Goal: Information Seeking & Learning: Learn about a topic

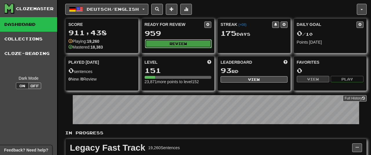
click at [182, 43] on button "Review" at bounding box center [178, 43] width 67 height 9
select select "**"
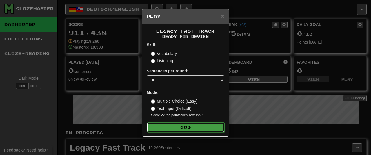
click at [183, 126] on button "Go" at bounding box center [186, 127] width 78 height 10
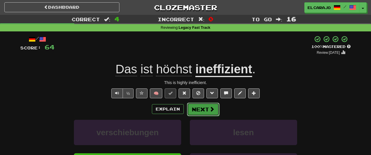
click at [206, 113] on button "Next" at bounding box center [203, 108] width 32 height 13
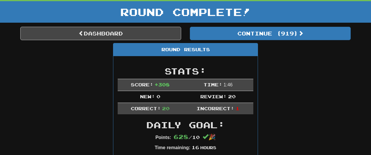
scroll to position [42, 0]
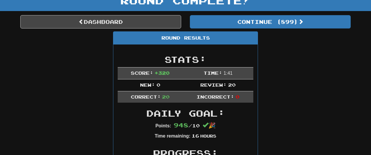
click at [156, 27] on link "Dashboard" at bounding box center [100, 21] width 161 height 13
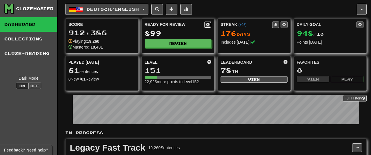
click at [208, 27] on button at bounding box center [207, 24] width 7 height 6
select select "*"
select select "**"
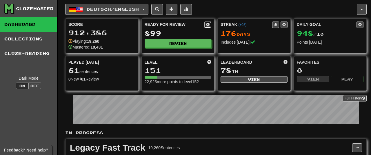
select select "***"
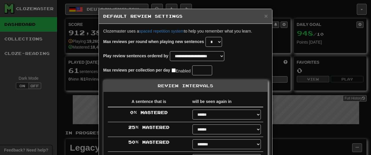
select select "**"
select select "********"
select select "***"
click at [170, 51] on select "**********" at bounding box center [197, 56] width 55 height 10
select select "*********"
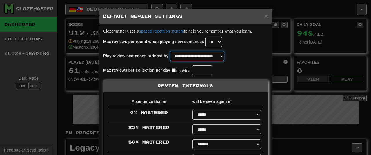
click option "**********" at bounding box center [0, 0] width 0 height 0
click at [238, 74] on div "Max reviews per collection per day Enabled" at bounding box center [185, 70] width 165 height 10
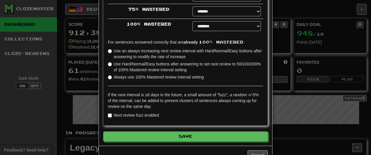
scroll to position [151, 0]
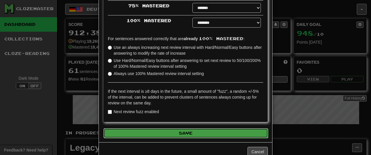
click at [213, 133] on button "Save" at bounding box center [186, 133] width 165 height 10
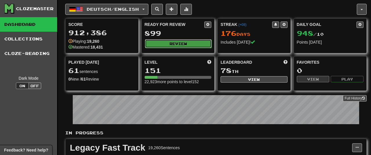
click at [187, 46] on button "Review" at bounding box center [178, 43] width 67 height 9
select select "**"
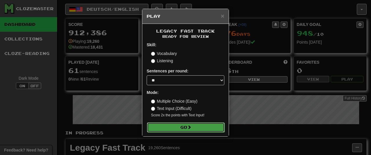
click at [200, 126] on button "Go" at bounding box center [186, 127] width 78 height 10
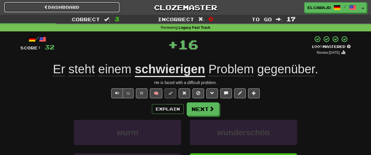
click at [77, 8] on link "Dashboard" at bounding box center [61, 7] width 115 height 10
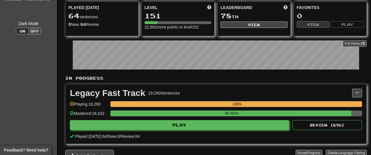
scroll to position [60, 0]
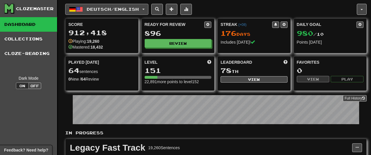
click at [131, 7] on button "Deutsch / English" at bounding box center [106, 9] width 83 height 11
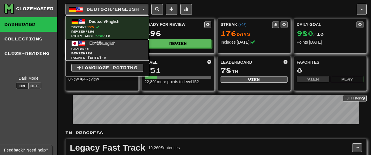
click at [114, 42] on span "日本語 / English" at bounding box center [102, 43] width 27 height 5
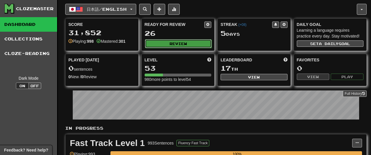
click at [185, 43] on button "Review" at bounding box center [178, 43] width 67 height 9
select select "**"
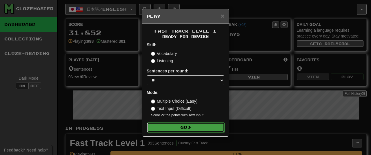
click at [180, 127] on button "Go" at bounding box center [186, 127] width 78 height 10
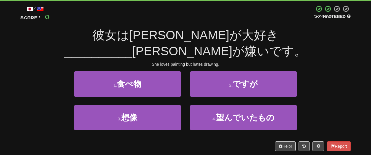
scroll to position [31, 0]
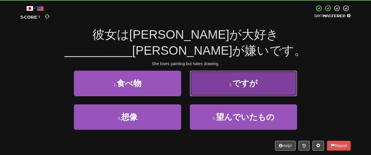
click at [233, 83] on small "2 ." at bounding box center [230, 84] width 3 height 5
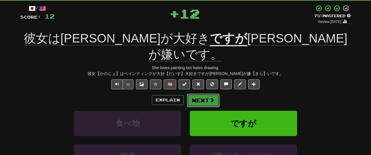
click at [203, 93] on button "Next" at bounding box center [203, 99] width 32 height 13
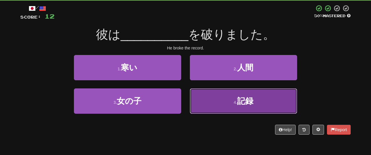
click at [222, 99] on button "4 . 記録" at bounding box center [243, 100] width 107 height 25
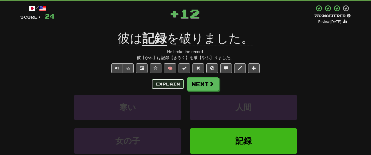
click at [170, 80] on button "Explain" at bounding box center [168, 84] width 32 height 10
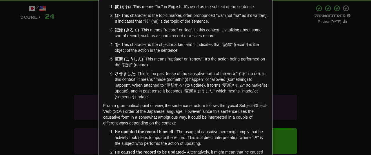
scroll to position [39, 0]
click at [287, 60] on div "× Explanation Certainly! The sentence "彼は記録を更新させました。" is a Japanese sentence th…" at bounding box center [185, 77] width 371 height 155
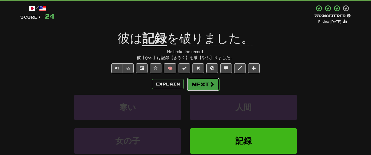
click at [203, 79] on button "Next" at bounding box center [203, 83] width 32 height 13
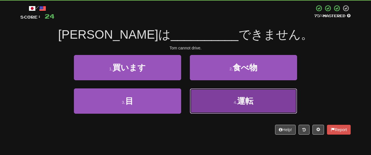
click at [210, 103] on button "4 . 運転" at bounding box center [243, 100] width 107 height 25
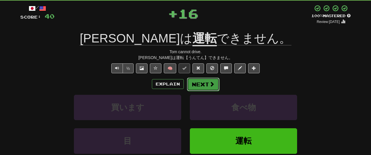
click at [201, 82] on button "Next" at bounding box center [203, 83] width 32 height 13
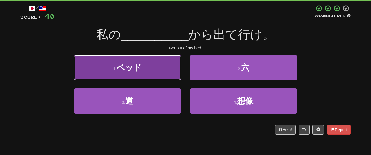
click at [158, 69] on button "1 . ベッド" at bounding box center [127, 67] width 107 height 25
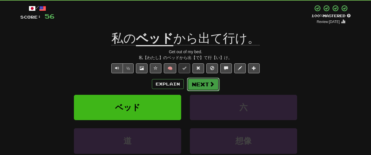
click at [206, 83] on button "Next" at bounding box center [203, 83] width 32 height 13
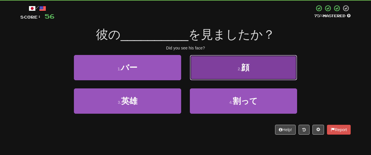
click at [207, 71] on button "2 . 顔" at bounding box center [243, 67] width 107 height 25
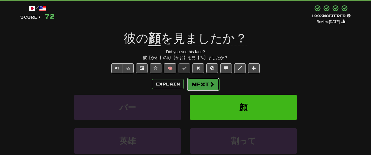
click at [204, 80] on button "Next" at bounding box center [203, 83] width 32 height 13
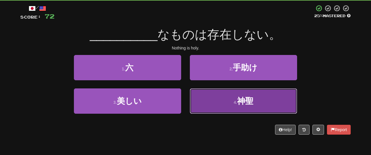
click at [221, 95] on button "4 . 神聖" at bounding box center [243, 100] width 107 height 25
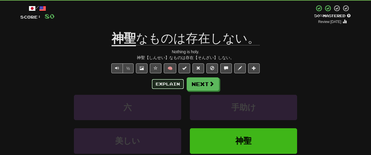
click at [168, 86] on button "Explain" at bounding box center [168, 84] width 32 height 10
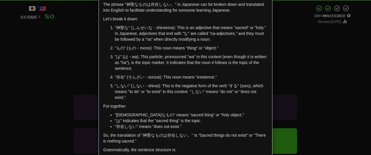
scroll to position [32, 0]
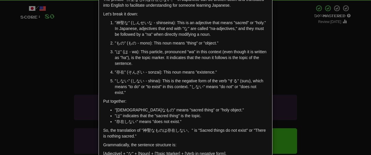
click at [288, 45] on div "× Explanation The phrase "神聖なものは存在しない。" in Japanese can be broken down and tran…" at bounding box center [185, 77] width 371 height 155
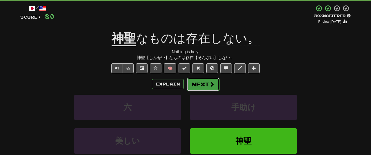
click at [207, 83] on button "Next" at bounding box center [203, 83] width 32 height 13
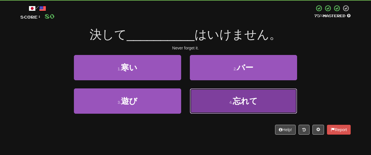
click at [205, 100] on button "4 . 忘れて" at bounding box center [243, 100] width 107 height 25
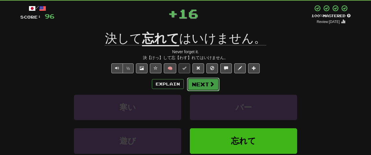
click at [205, 82] on button "Next" at bounding box center [203, 83] width 32 height 13
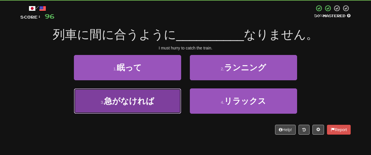
click at [157, 99] on button "3 . 急がなければ" at bounding box center [127, 100] width 107 height 25
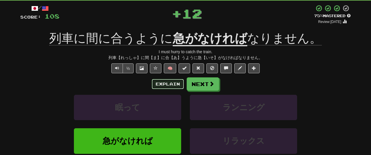
click at [168, 84] on button "Explain" at bounding box center [168, 84] width 32 height 10
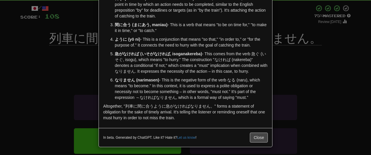
scroll to position [58, 0]
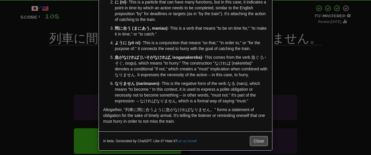
click at [284, 74] on div "× Explanation "列車に間に合うように急がなければなりません。" is a Japanese sentence that translates t…" at bounding box center [185, 77] width 371 height 155
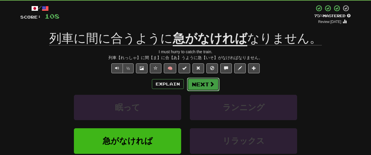
click at [203, 80] on button "Next" at bounding box center [203, 83] width 32 height 13
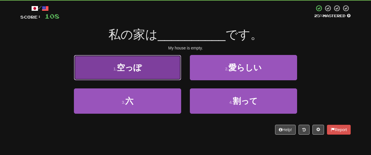
click at [164, 67] on button "1 . 空っぽ" at bounding box center [127, 67] width 107 height 25
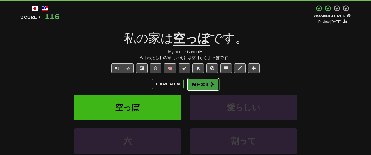
click at [209, 85] on span at bounding box center [211, 83] width 5 height 5
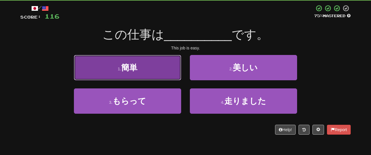
click at [164, 72] on button "1 . 簡単" at bounding box center [127, 67] width 107 height 25
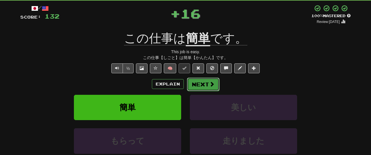
click at [193, 83] on button "Next" at bounding box center [203, 83] width 32 height 13
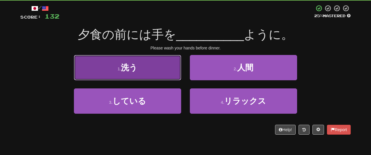
click at [163, 73] on button "1 . 洗う" at bounding box center [127, 67] width 107 height 25
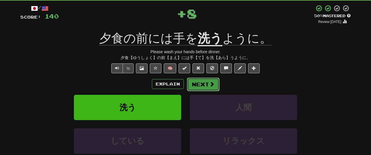
click at [199, 81] on button "Next" at bounding box center [203, 83] width 32 height 13
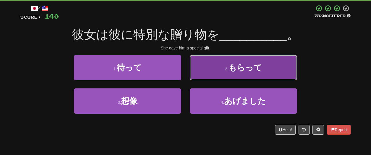
click at [213, 68] on button "2 . もらって" at bounding box center [243, 67] width 107 height 25
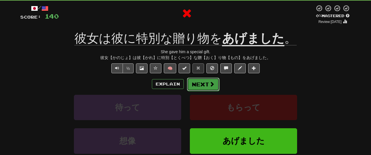
click at [197, 82] on button "Next" at bounding box center [203, 83] width 32 height 13
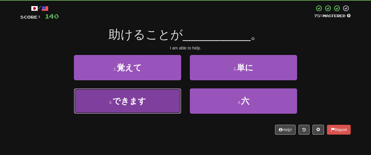
click at [168, 105] on button "3 . できます" at bounding box center [127, 100] width 107 height 25
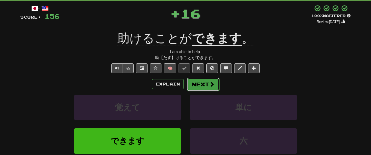
click at [200, 79] on button "Next" at bounding box center [203, 83] width 32 height 13
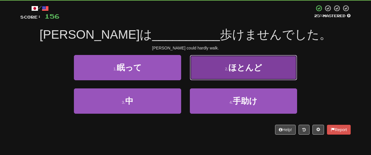
click at [213, 71] on button "2 . ほとんど" at bounding box center [243, 67] width 107 height 25
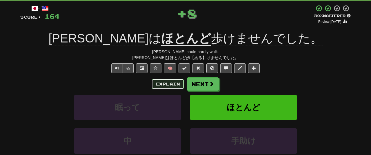
click at [179, 82] on button "Explain" at bounding box center [168, 84] width 32 height 10
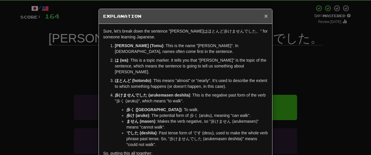
click at [267, 12] on span "×" at bounding box center [265, 15] width 3 height 7
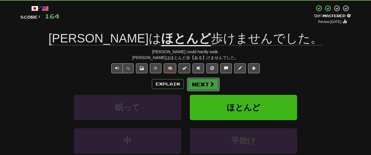
click at [195, 88] on button "Next" at bounding box center [203, 83] width 32 height 13
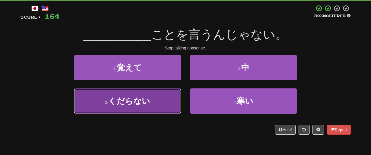
click at [161, 94] on button "3 . くだらない" at bounding box center [127, 100] width 107 height 25
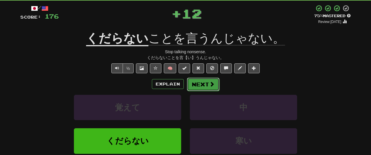
click at [203, 86] on button "Next" at bounding box center [203, 83] width 32 height 13
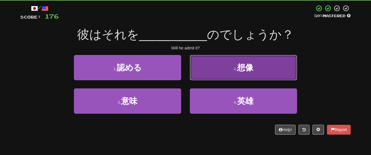
click at [213, 69] on button "2 . 想像" at bounding box center [243, 67] width 107 height 25
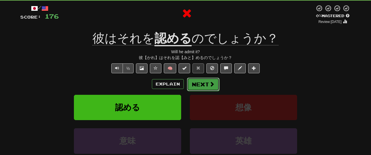
click at [199, 82] on button "Next" at bounding box center [203, 83] width 32 height 13
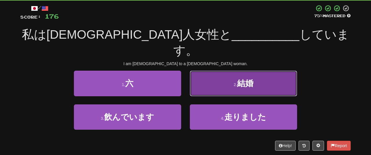
click at [204, 70] on button "2 . 結婚" at bounding box center [243, 82] width 107 height 25
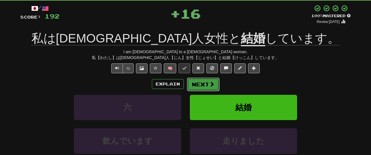
click at [197, 81] on button "Next" at bounding box center [203, 83] width 32 height 13
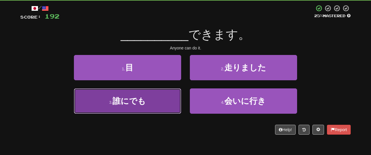
click at [163, 109] on button "3 . 誰にでも" at bounding box center [127, 100] width 107 height 25
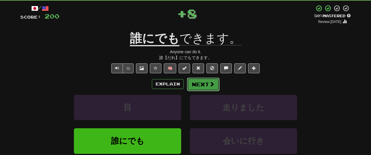
click at [193, 83] on button "Next" at bounding box center [203, 83] width 32 height 13
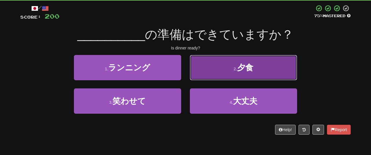
click at [222, 64] on button "2 . 夕食" at bounding box center [243, 67] width 107 height 25
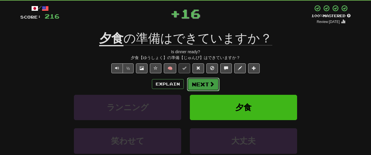
click at [200, 80] on button "Next" at bounding box center [203, 83] width 32 height 13
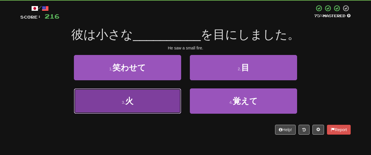
click at [167, 99] on button "3 . 火" at bounding box center [127, 100] width 107 height 25
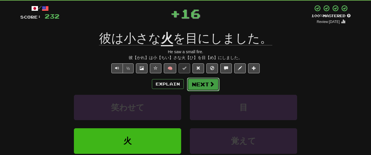
click at [194, 83] on button "Next" at bounding box center [203, 83] width 32 height 13
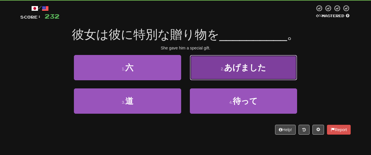
click at [213, 69] on button "2 . あげました" at bounding box center [243, 67] width 107 height 25
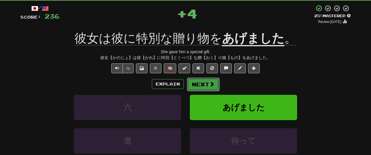
click at [211, 80] on button "Next" at bounding box center [203, 83] width 32 height 13
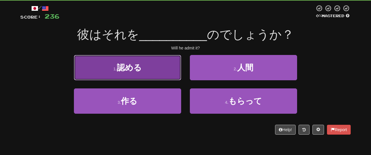
click at [166, 76] on button "1 . 認める" at bounding box center [127, 67] width 107 height 25
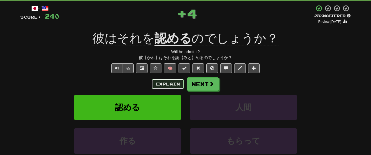
click at [181, 80] on button "Explain" at bounding box center [168, 84] width 32 height 10
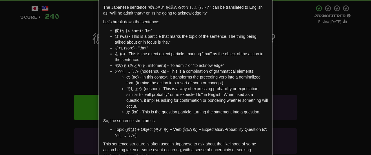
scroll to position [25, 0]
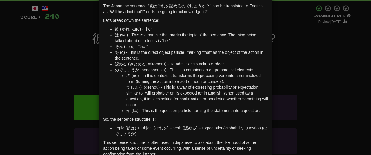
click at [291, 49] on div "× Explanation The Japanese sentence "彼はそれを認めるのでしょうか？" can be translated to Engl…" at bounding box center [185, 77] width 371 height 155
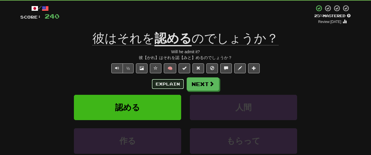
click at [170, 83] on button "Explain" at bounding box center [168, 84] width 32 height 10
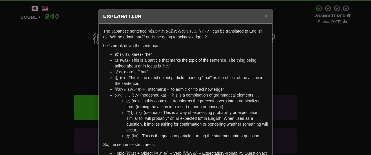
click at [307, 71] on div "× Explanation The Japanese sentence "彼はそれを認めるのでしょうか？" can be translated to Engl…" at bounding box center [185, 77] width 371 height 155
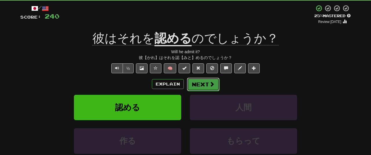
click at [213, 83] on span at bounding box center [211, 83] width 5 height 5
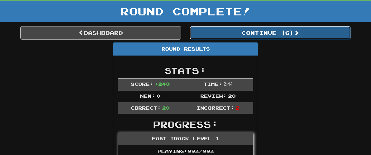
click at [285, 31] on button "Continue ( 6 )" at bounding box center [270, 32] width 161 height 13
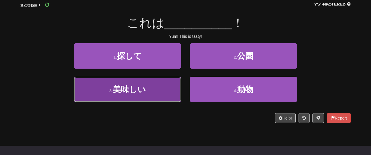
click at [164, 91] on button "3 . 美味しい" at bounding box center [127, 89] width 107 height 25
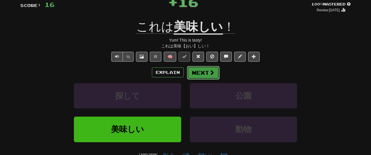
click at [201, 75] on button "Next" at bounding box center [203, 72] width 32 height 13
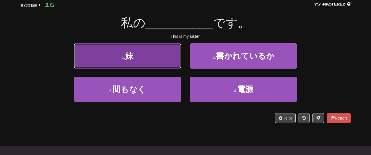
click at [164, 55] on button "1 . 妹" at bounding box center [127, 55] width 107 height 25
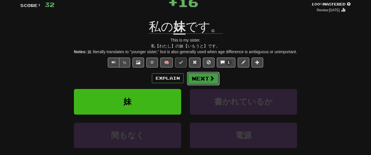
click at [196, 76] on button "Next" at bounding box center [203, 78] width 32 height 13
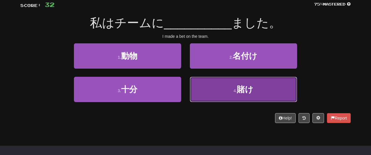
click at [207, 91] on button "4 . 賭け" at bounding box center [243, 89] width 107 height 25
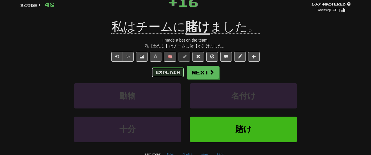
click at [176, 75] on button "Explain" at bounding box center [168, 72] width 32 height 10
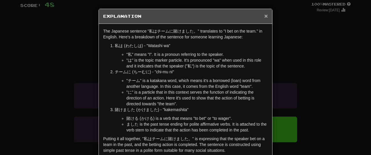
click at [265, 14] on span "×" at bounding box center [265, 15] width 3 height 7
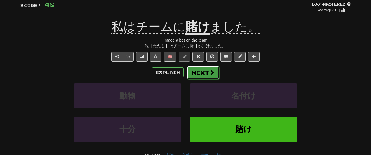
click at [205, 66] on button "Next" at bounding box center [203, 72] width 32 height 13
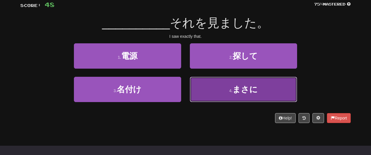
click at [215, 83] on button "4 . まさに" at bounding box center [243, 89] width 107 height 25
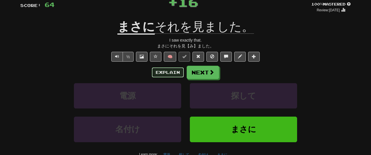
click at [167, 69] on button "Explain" at bounding box center [168, 72] width 32 height 10
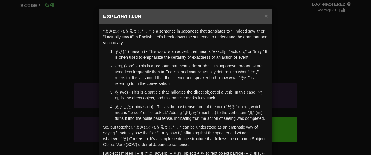
click at [268, 12] on div "× Explanation" at bounding box center [185, 16] width 173 height 15
drag, startPoint x: 264, startPoint y: 17, endPoint x: 268, endPoint y: 15, distance: 4.4
click at [268, 15] on div "× Explanation" at bounding box center [185, 16] width 173 height 15
click at [268, 15] on span "×" at bounding box center [265, 15] width 3 height 7
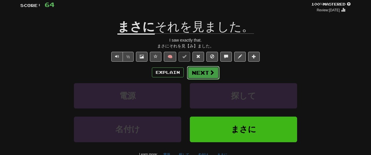
click at [213, 68] on button "Next" at bounding box center [203, 72] width 32 height 13
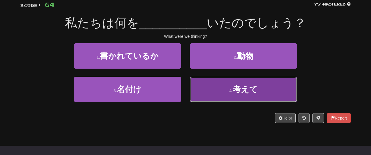
click at [215, 88] on button "4 . 考えて" at bounding box center [243, 89] width 107 height 25
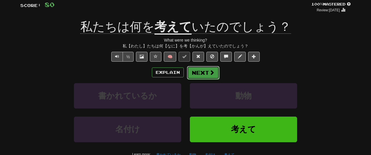
click at [199, 71] on button "Next" at bounding box center [203, 72] width 32 height 13
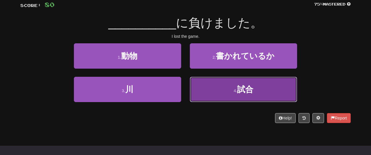
click at [219, 90] on button "4 . 試合" at bounding box center [243, 89] width 107 height 25
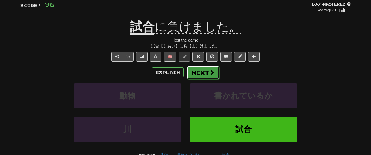
click at [201, 71] on button "Next" at bounding box center [203, 72] width 32 height 13
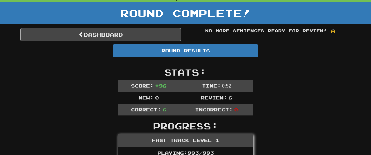
scroll to position [0, 0]
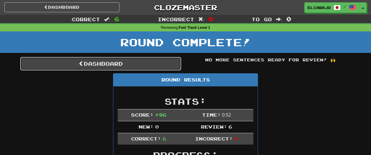
click at [158, 67] on link "Dashboard" at bounding box center [100, 63] width 161 height 13
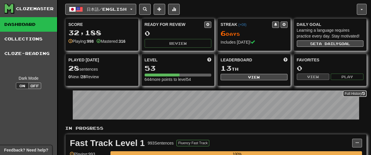
click at [353, 93] on link "Full History" at bounding box center [355, 93] width 24 height 6
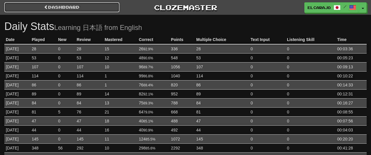
click at [107, 10] on link "Dashboard" at bounding box center [61, 7] width 115 height 10
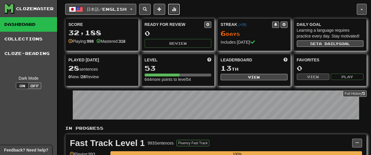
click at [180, 7] on button at bounding box center [174, 9] width 12 height 11
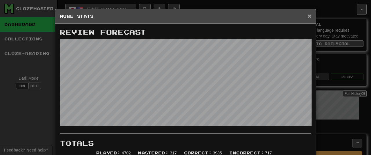
click at [310, 14] on span "×" at bounding box center [309, 15] width 3 height 7
